Goal: Task Accomplishment & Management: Use online tool/utility

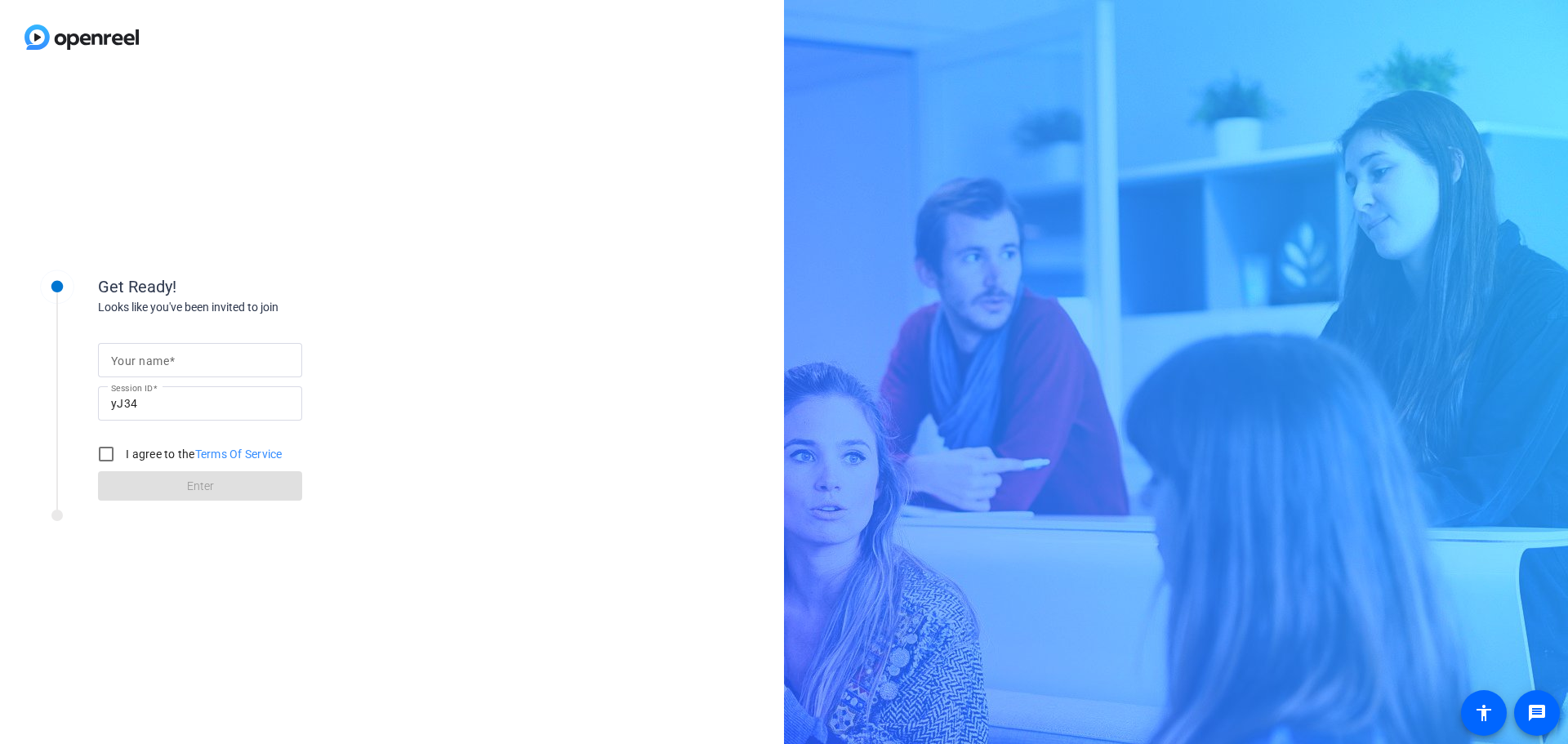
click at [151, 364] on mat-label "Your name" at bounding box center [140, 361] width 58 height 13
click at [151, 364] on input "Your name" at bounding box center [201, 359] width 178 height 20
type input "[PERSON_NAME]"
click at [109, 452] on input "I agree to the Terms Of Service" at bounding box center [106, 453] width 32 height 33
checkbox input "true"
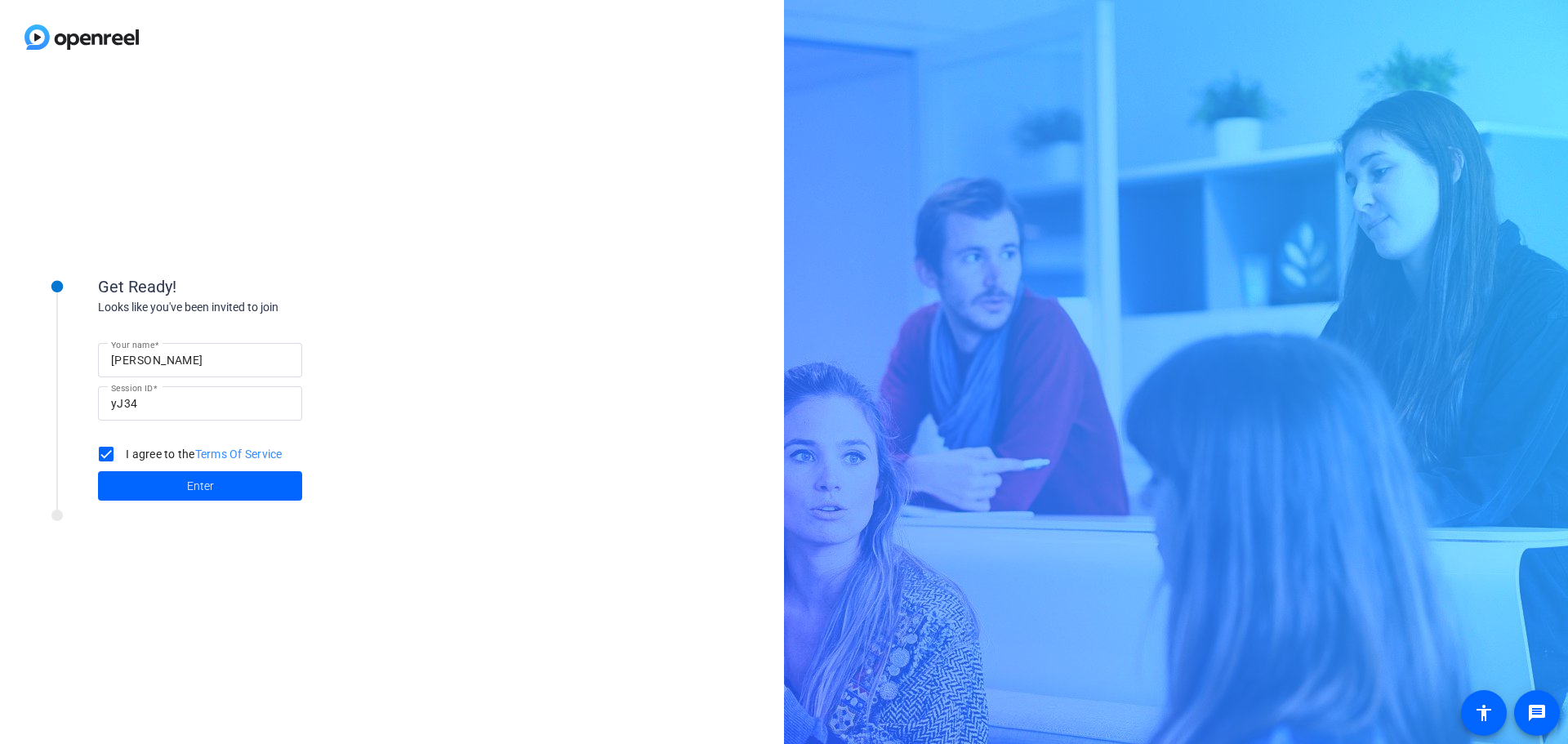
click at [152, 489] on span at bounding box center [201, 486] width 204 height 39
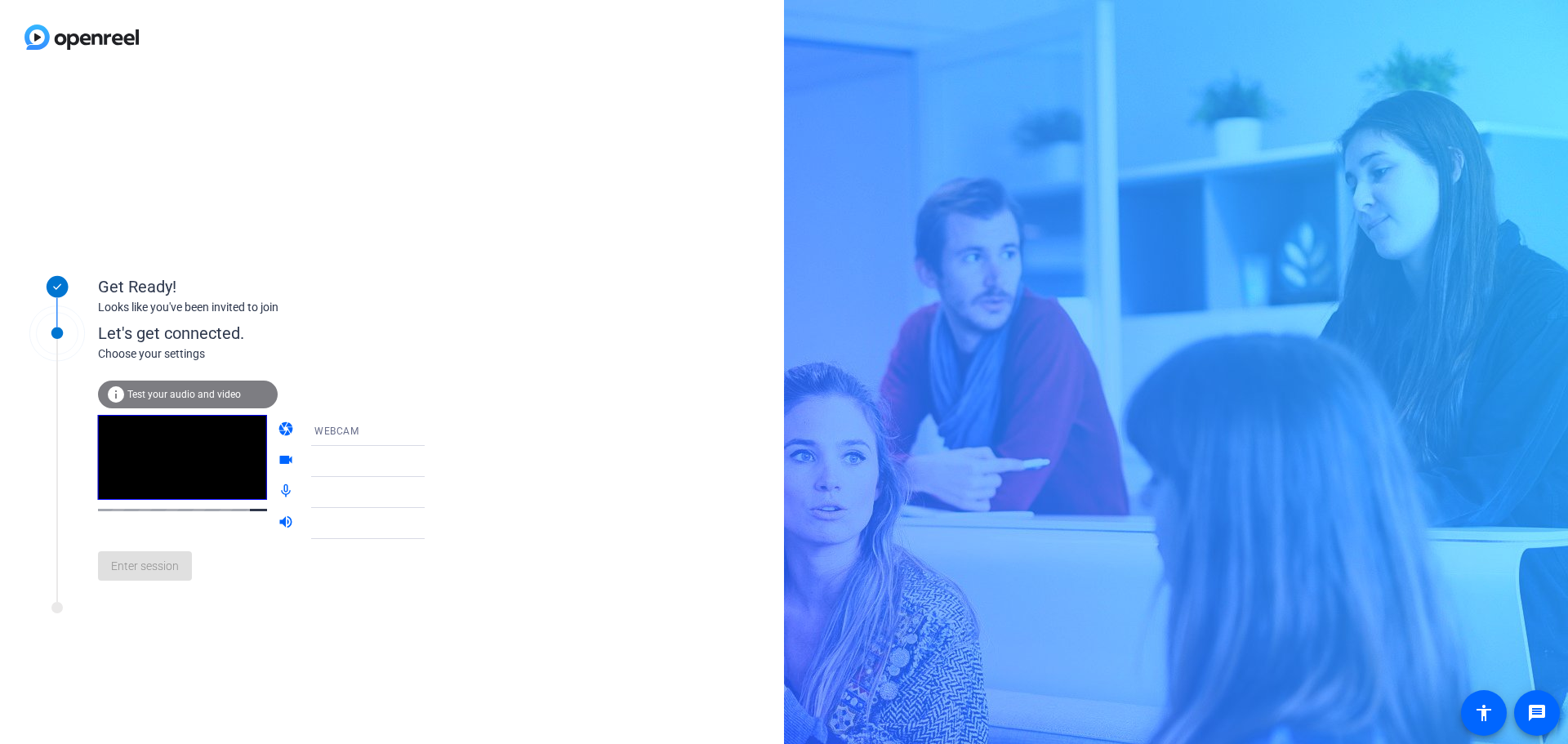
click at [396, 436] on div "WEBCAM" at bounding box center [375, 431] width 122 height 20
click at [374, 329] on div at bounding box center [784, 372] width 1568 height 744
click at [431, 467] on icon at bounding box center [440, 461] width 19 height 20
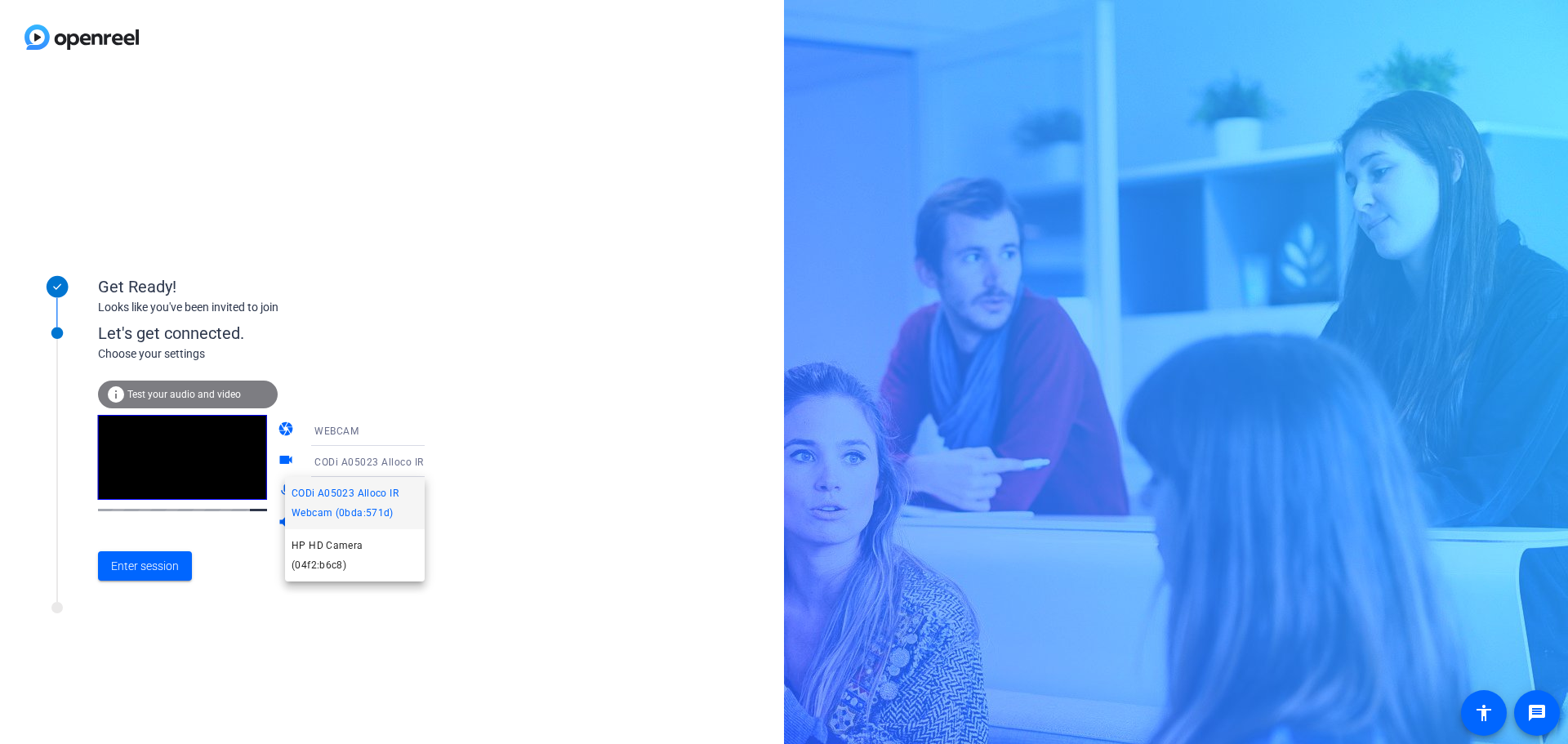
click at [406, 467] on div at bounding box center [784, 372] width 1568 height 744
click at [170, 553] on span at bounding box center [145, 566] width 94 height 39
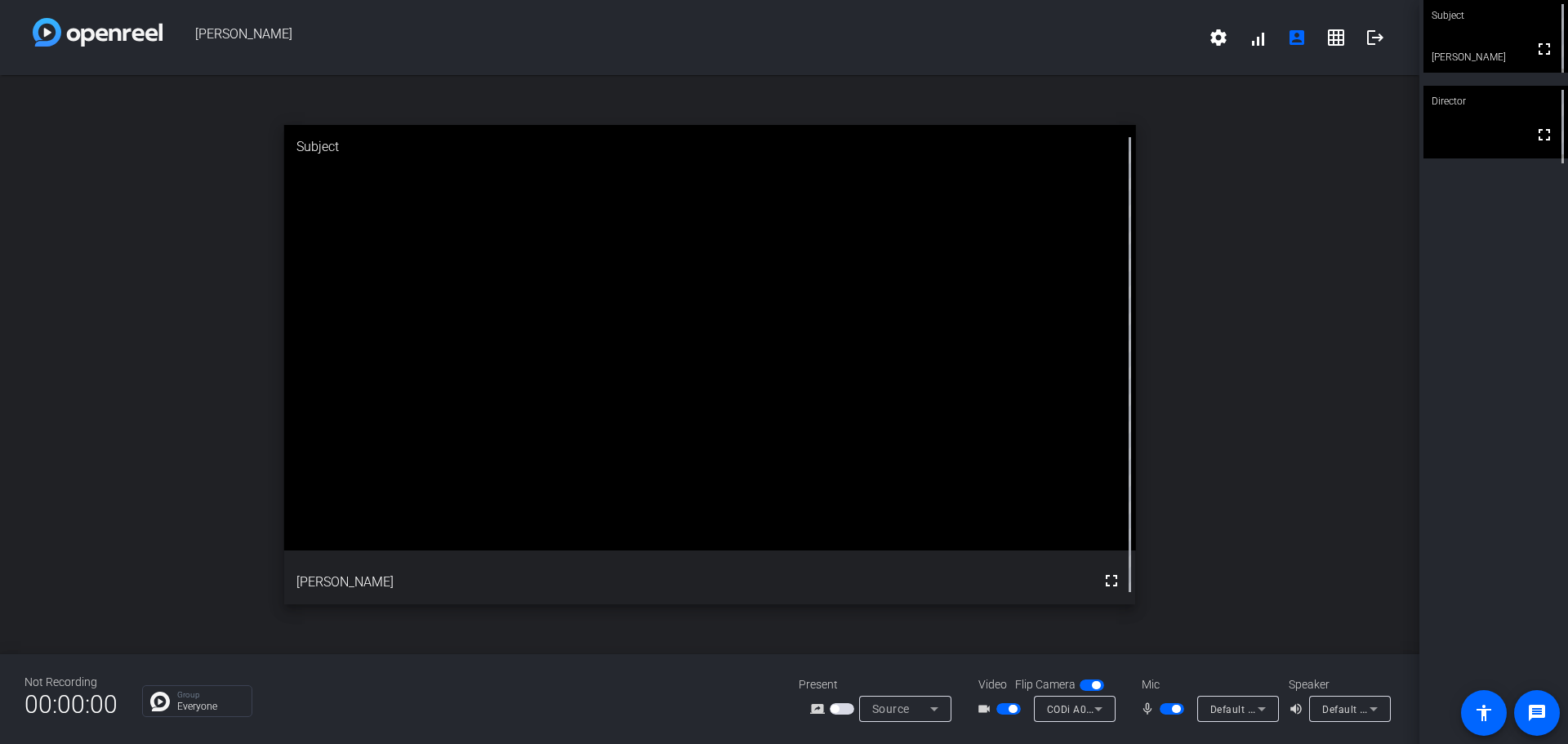
click at [1094, 692] on mat-slide-toggle at bounding box center [1094, 685] width 28 height 17
click at [1095, 687] on span "button" at bounding box center [1095, 685] width 8 height 8
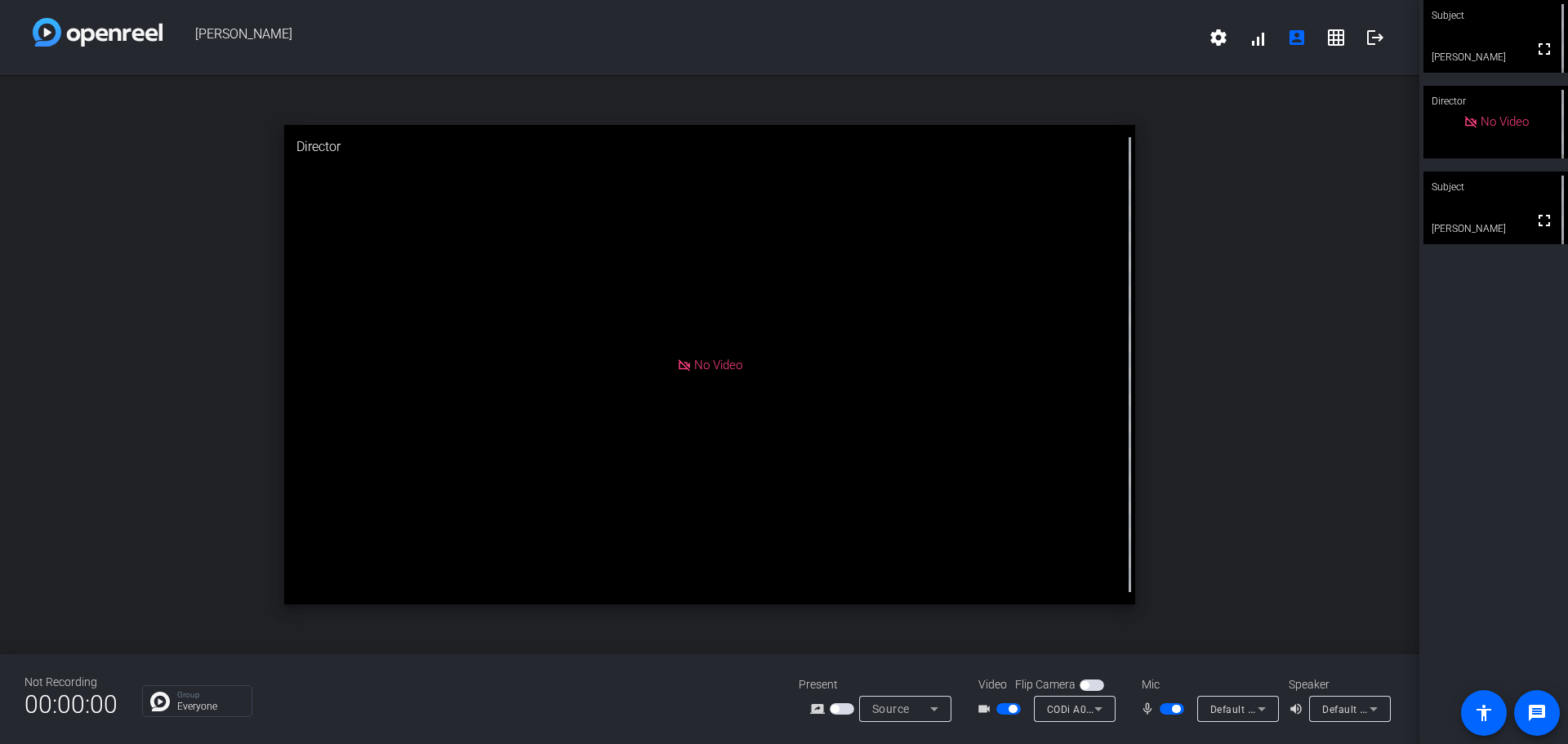
click at [1006, 705] on span "button" at bounding box center [1008, 709] width 24 height 11
click at [1175, 706] on span "button" at bounding box center [1175, 709] width 8 height 8
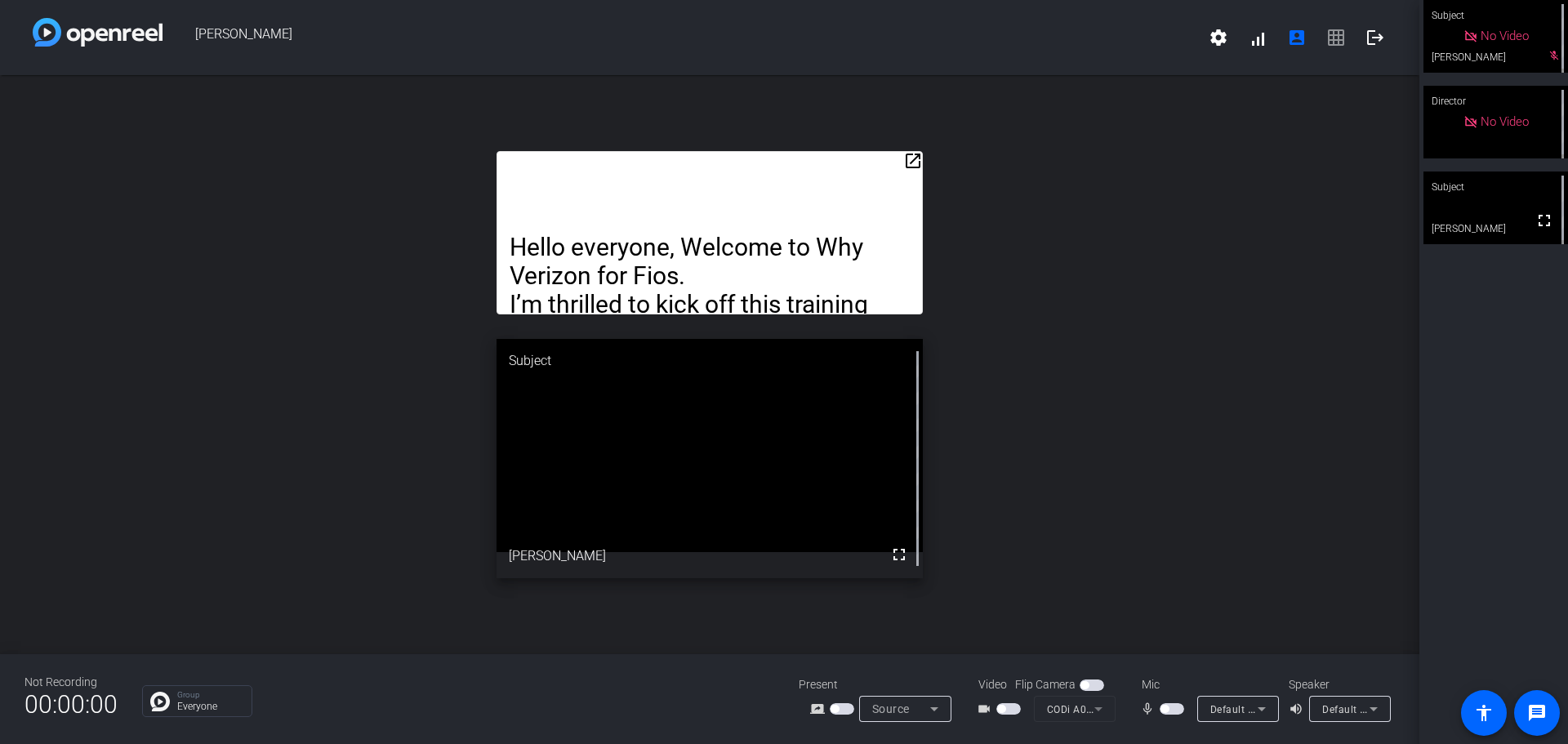
click at [1162, 709] on span "button" at bounding box center [1164, 709] width 8 height 8
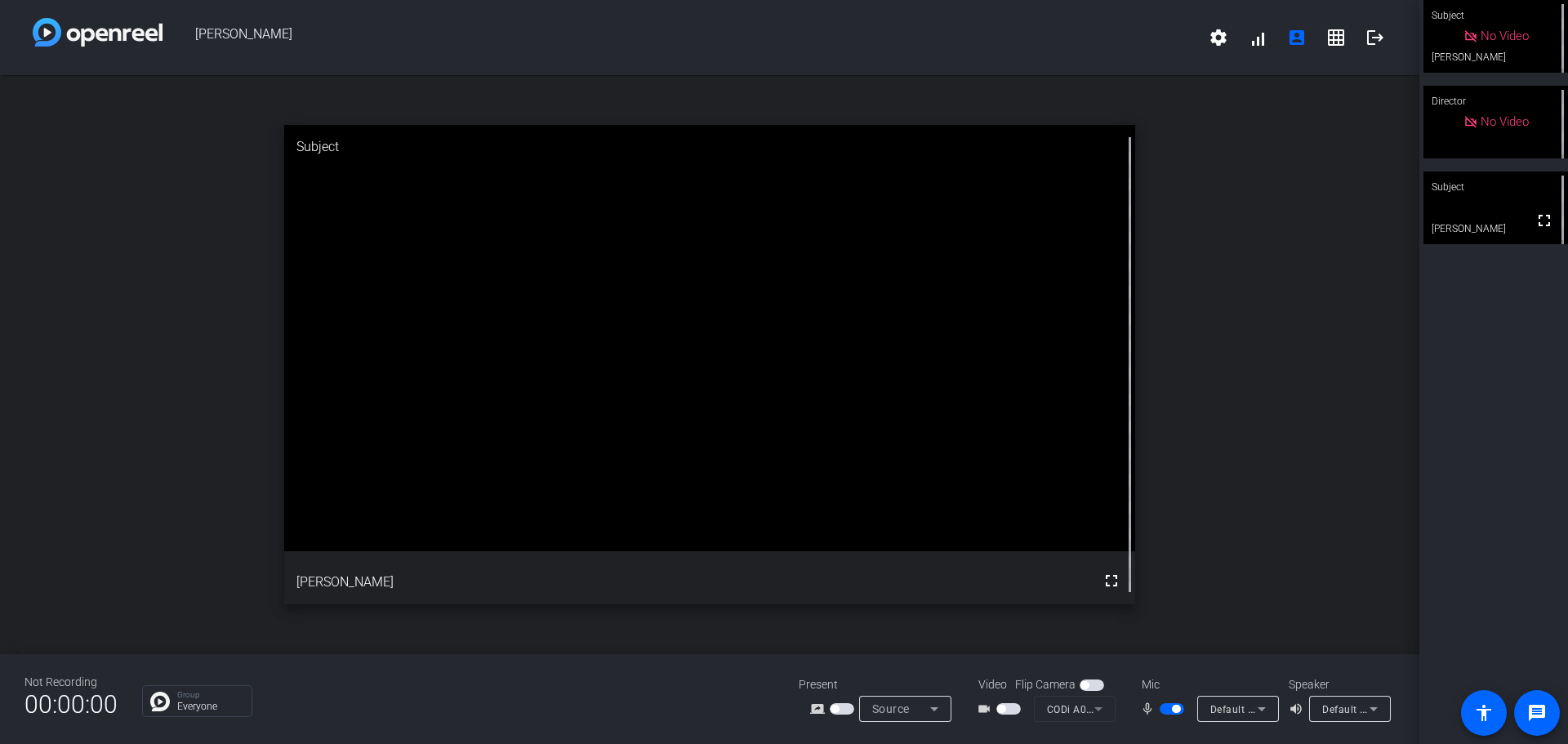
click at [1176, 709] on span "button" at bounding box center [1175, 709] width 8 height 8
click at [1164, 709] on span "button" at bounding box center [1164, 709] width 8 height 8
click at [1173, 710] on span "button" at bounding box center [1175, 709] width 8 height 8
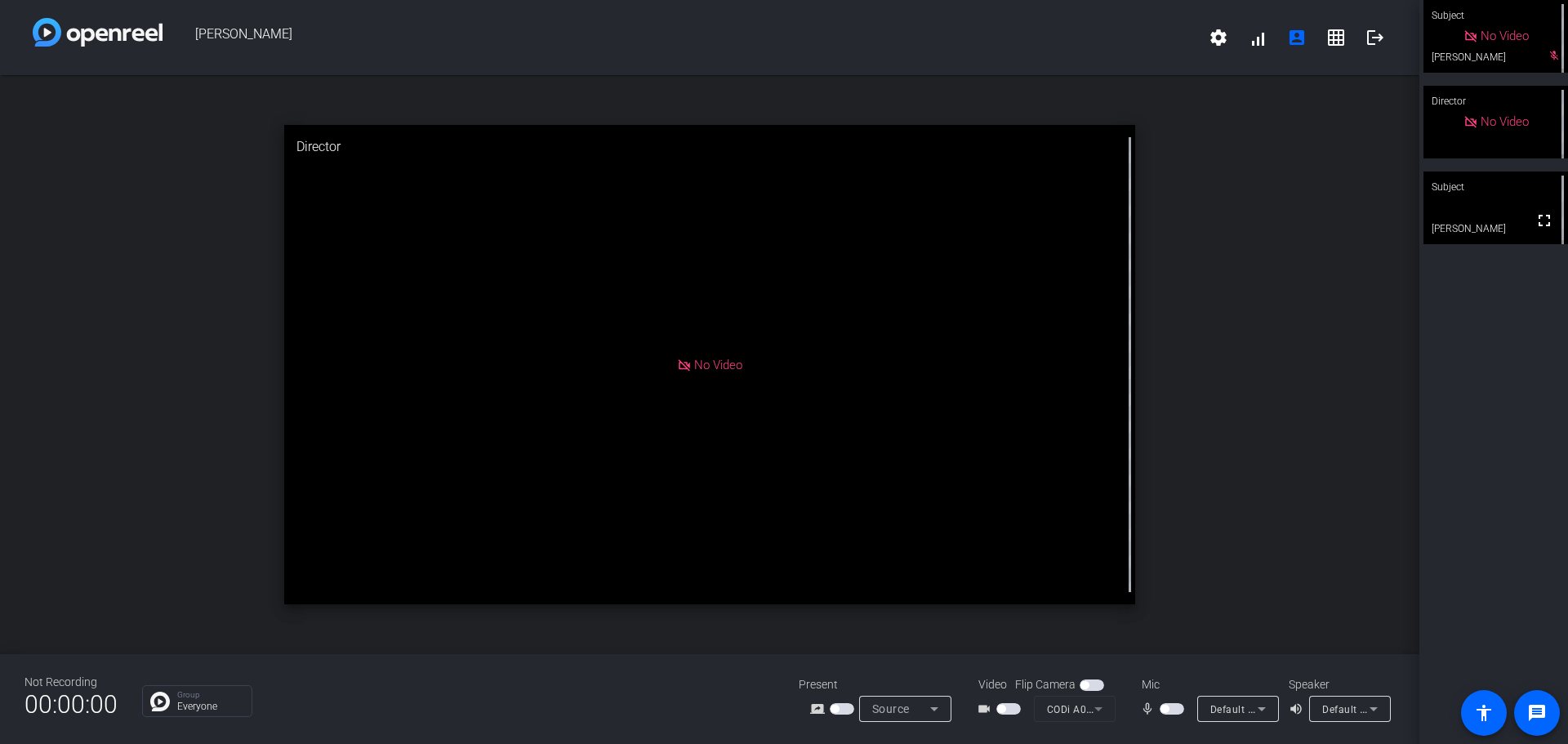
click at [1165, 702] on mat-slide-toggle at bounding box center [1173, 709] width 28 height 17
click at [1167, 711] on span "button" at bounding box center [1164, 709] width 8 height 8
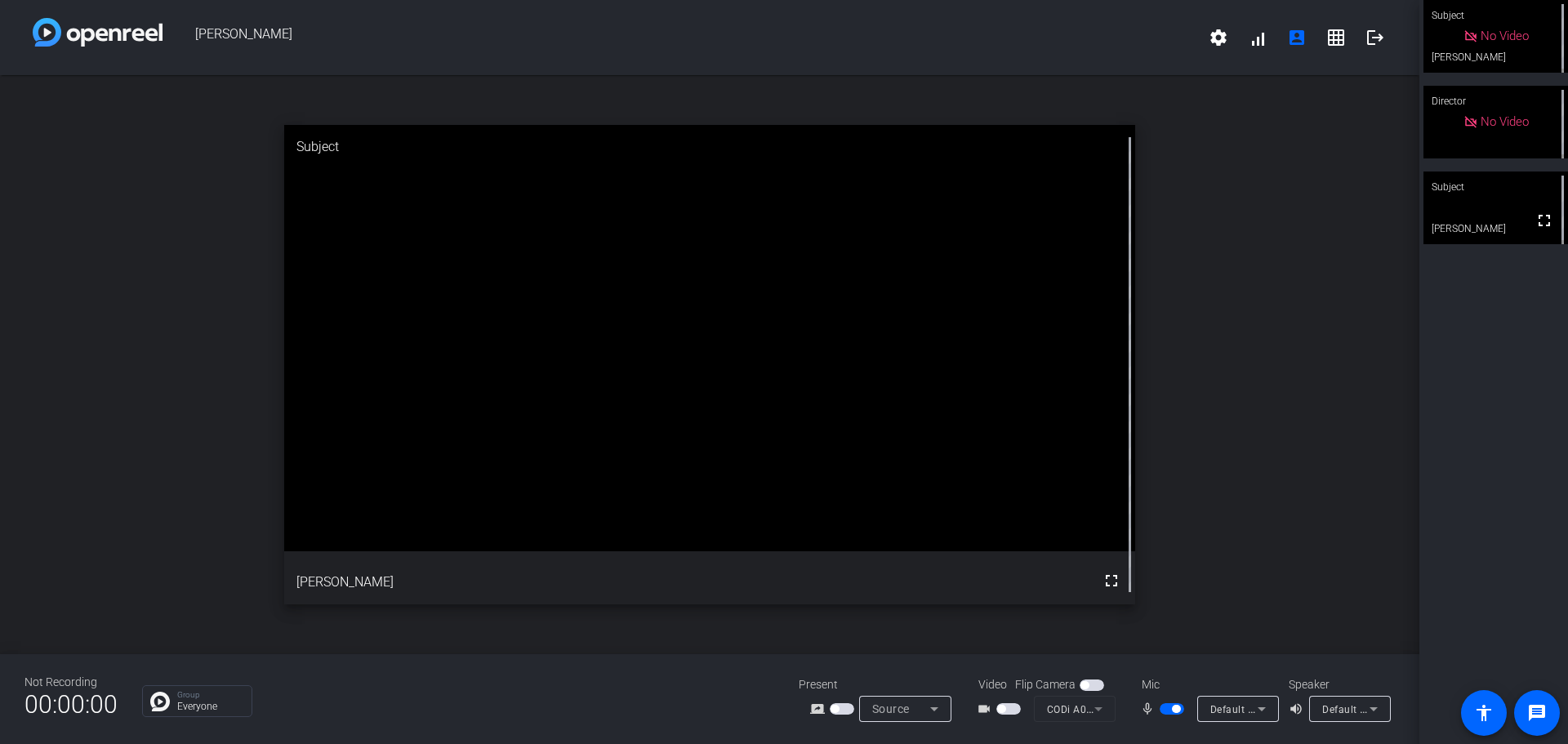
click at [1149, 708] on mat-icon "mic_none" at bounding box center [1149, 709] width 19 height 20
click at [1176, 705] on span "button" at bounding box center [1175, 709] width 8 height 8
click at [1165, 709] on span "button" at bounding box center [1164, 709] width 8 height 8
click at [1169, 710] on span "button" at bounding box center [1172, 709] width 24 height 11
click at [1164, 711] on span "button" at bounding box center [1164, 709] width 8 height 8
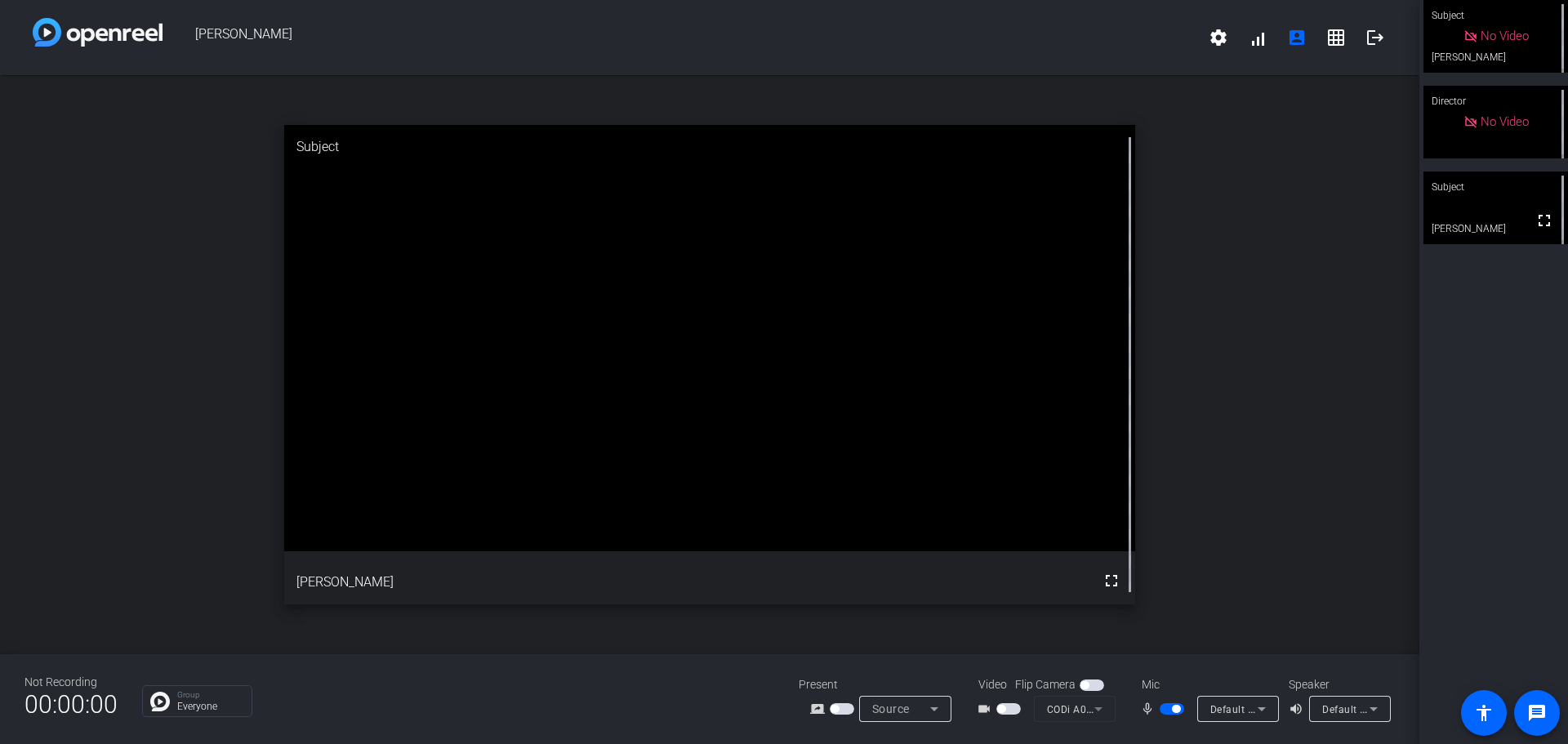
click at [1004, 708] on span "button" at bounding box center [1001, 709] width 8 height 8
